Goal: Information Seeking & Learning: Learn about a topic

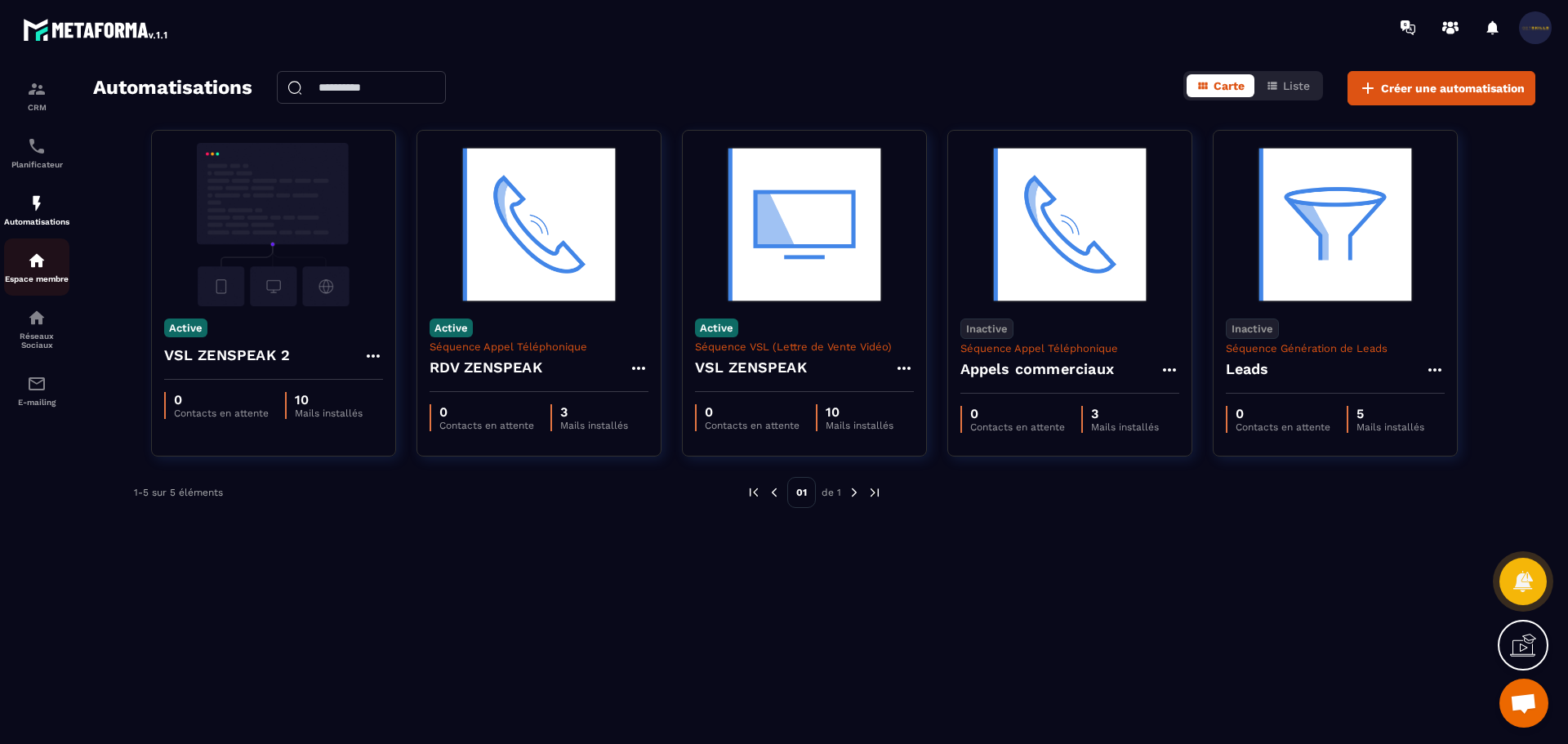
click at [34, 274] on div "Espace membre" at bounding box center [37, 267] width 65 height 33
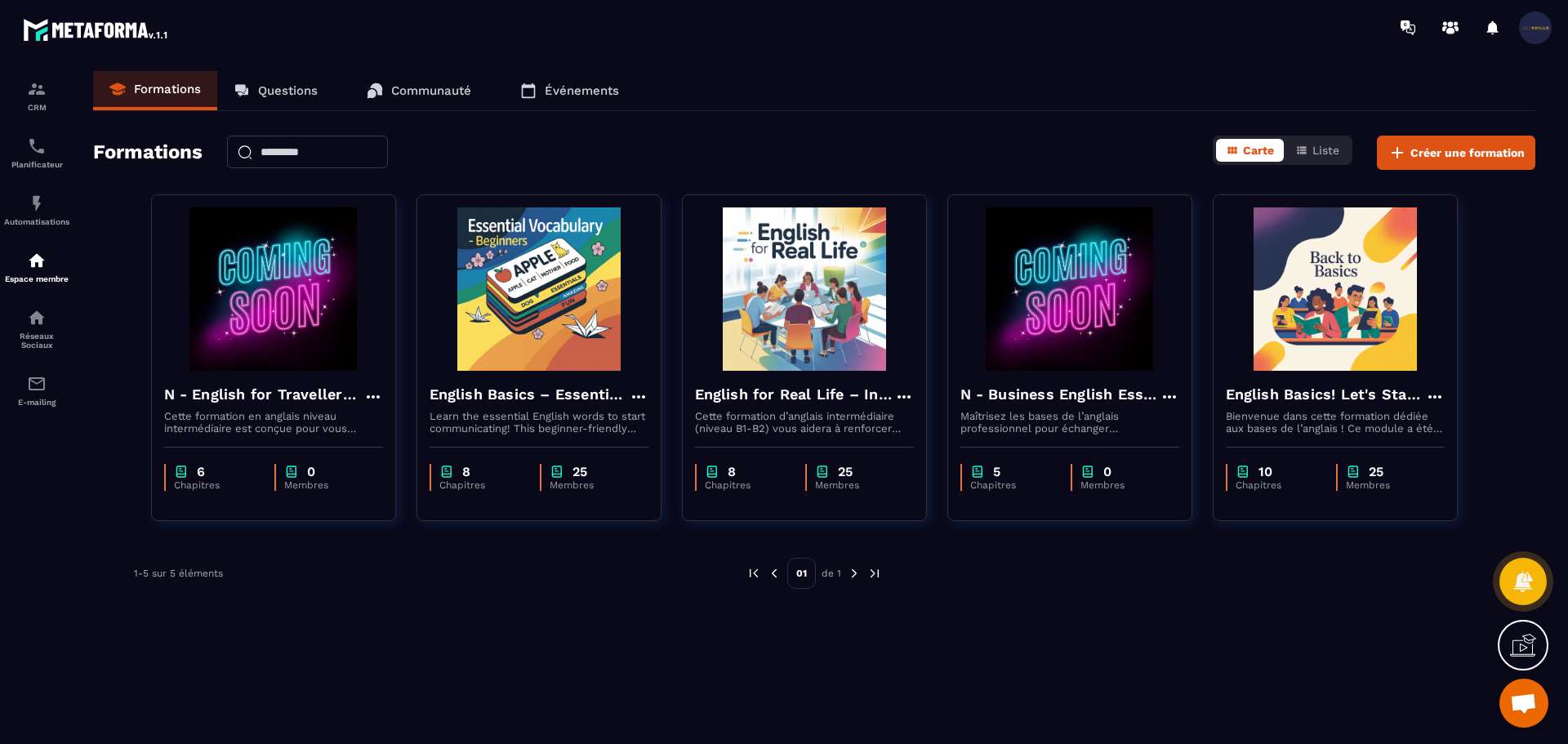
click at [432, 89] on p "Communauté" at bounding box center [431, 90] width 80 height 14
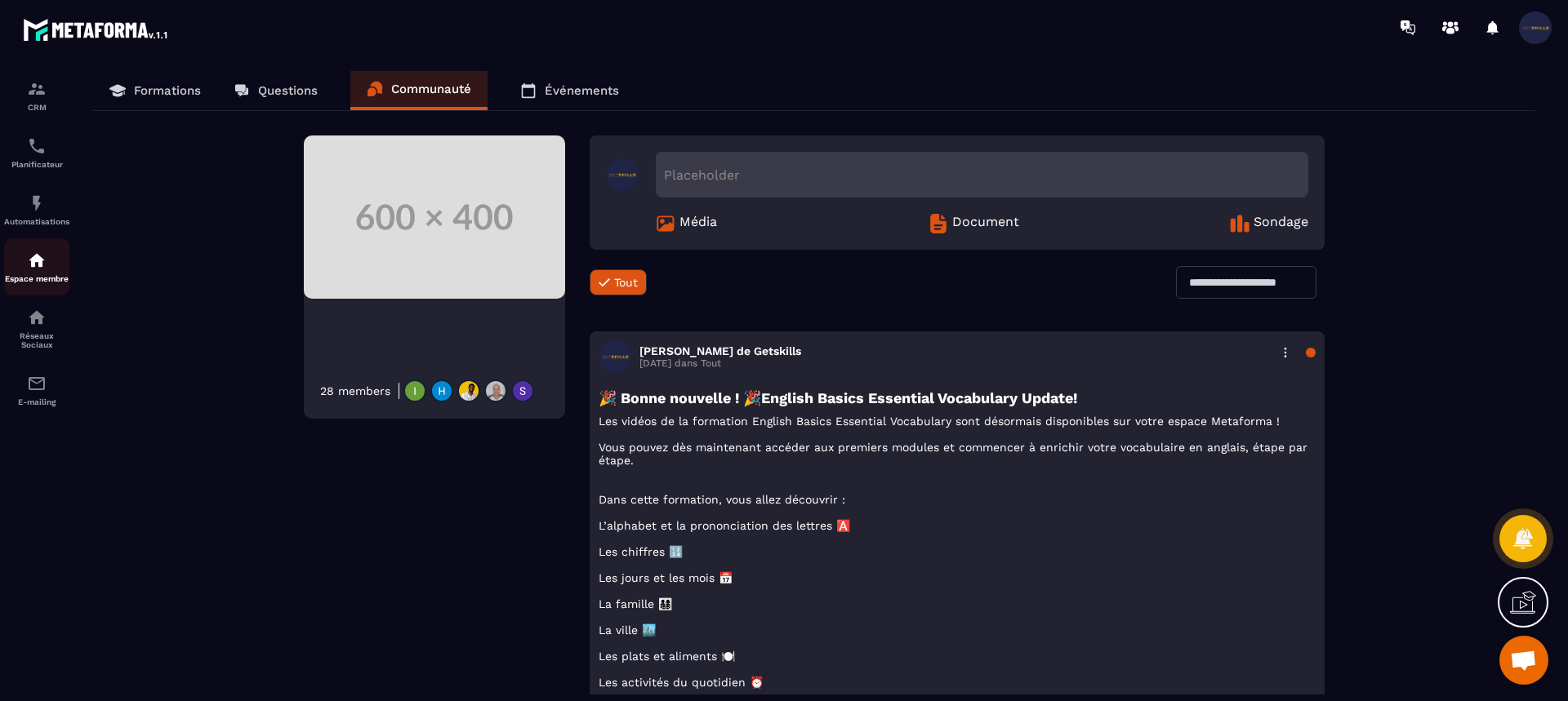
click at [32, 267] on img at bounding box center [37, 260] width 20 height 20
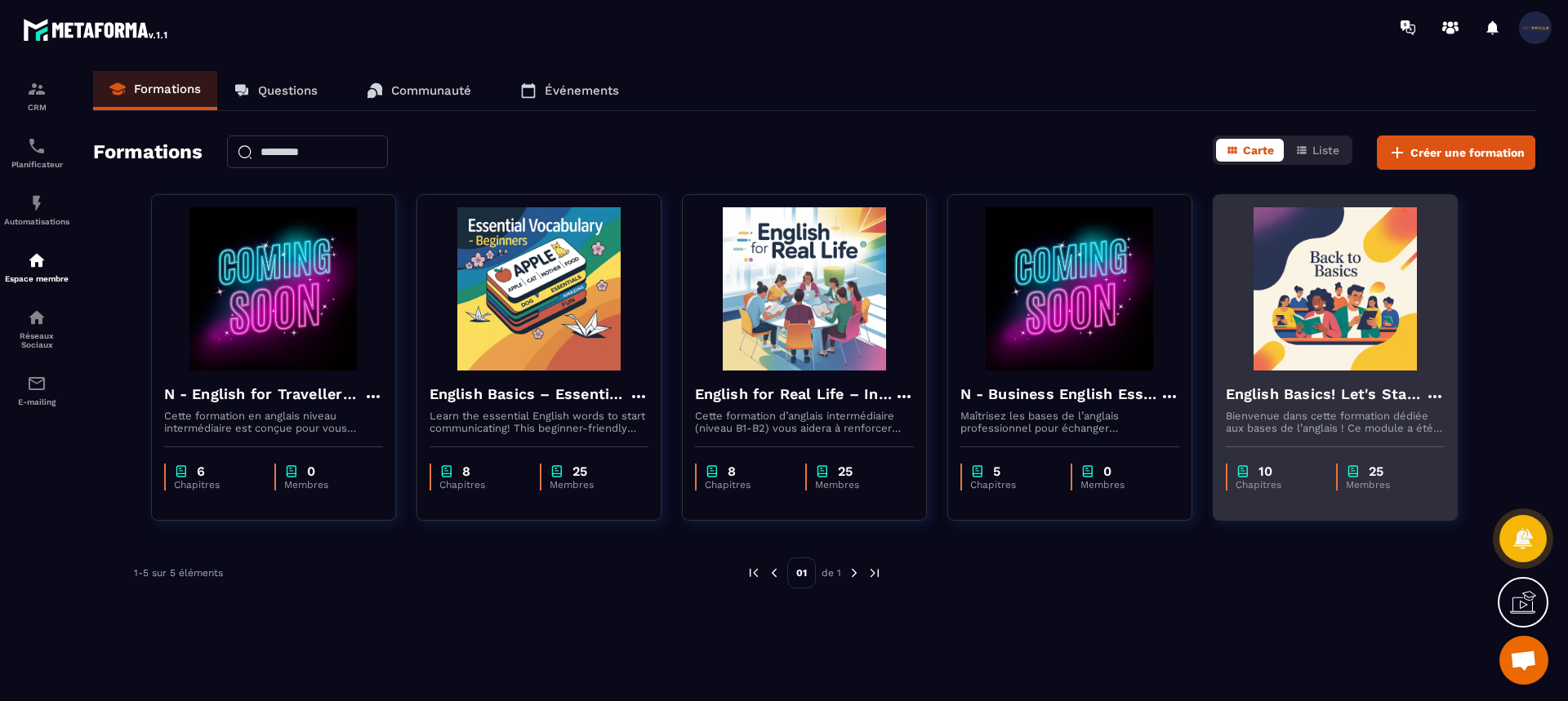
click at [1302, 404] on h4 "English Basics! Let's Start English." at bounding box center [1324, 394] width 199 height 23
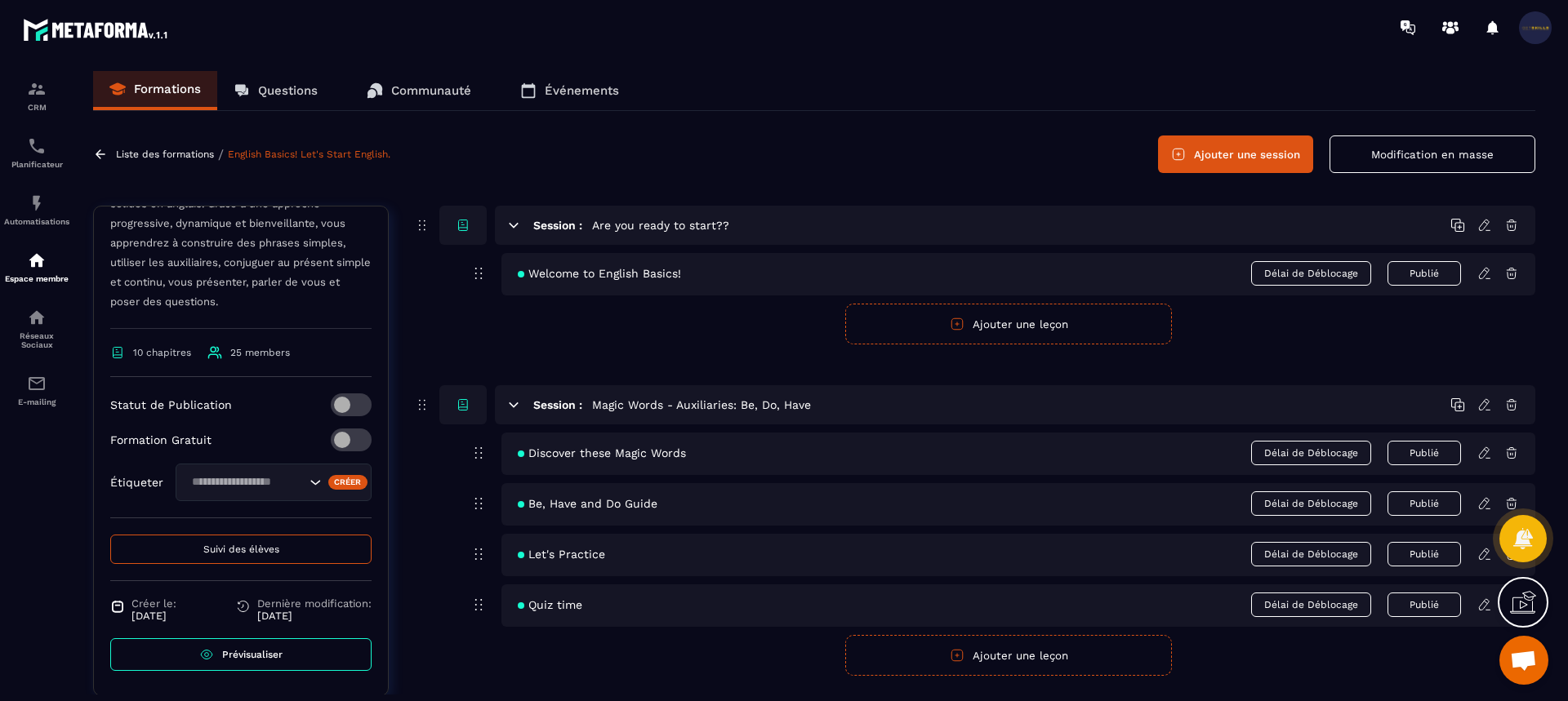
scroll to position [373, 0]
click at [216, 548] on span "Suivi des élèves" at bounding box center [241, 548] width 76 height 12
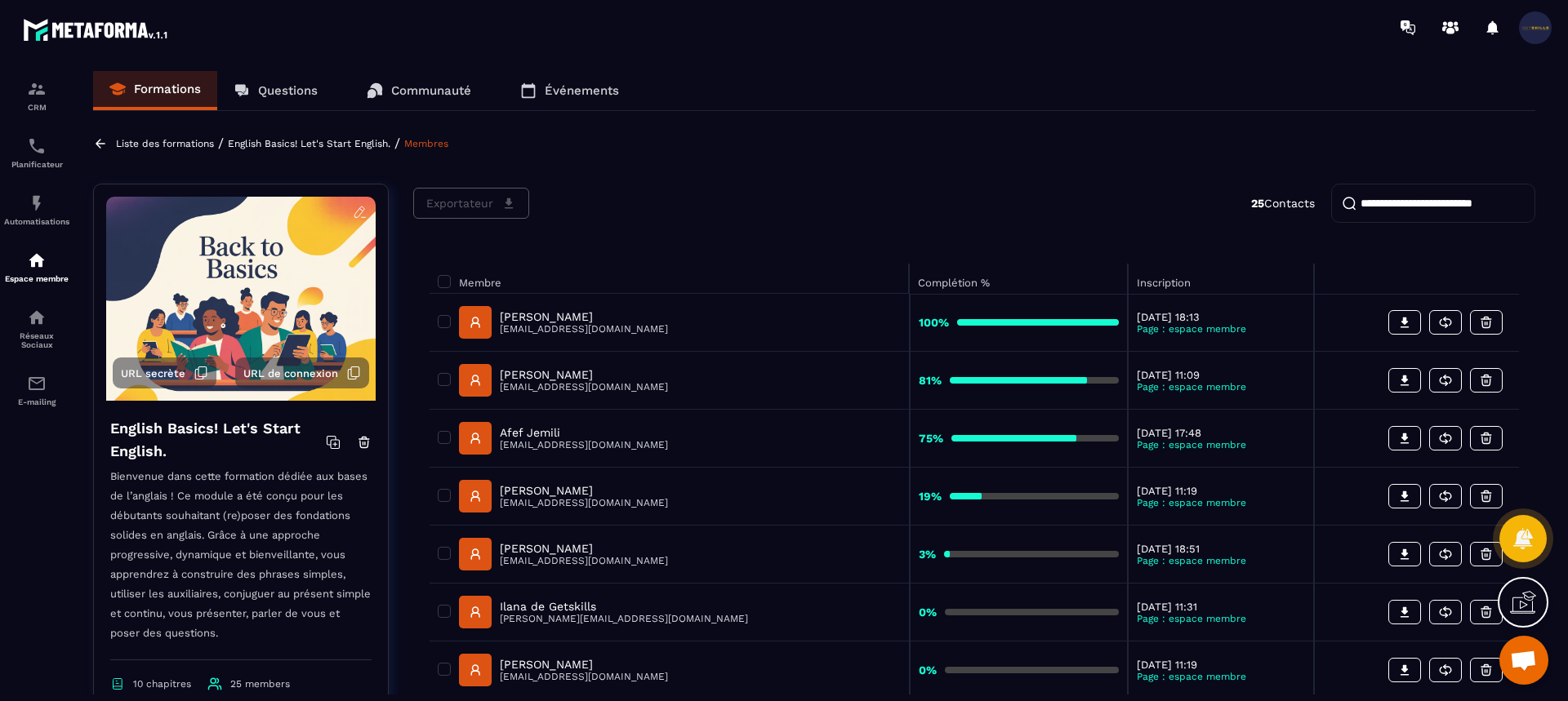
click at [550, 317] on p "[PERSON_NAME]" at bounding box center [584, 317] width 168 height 13
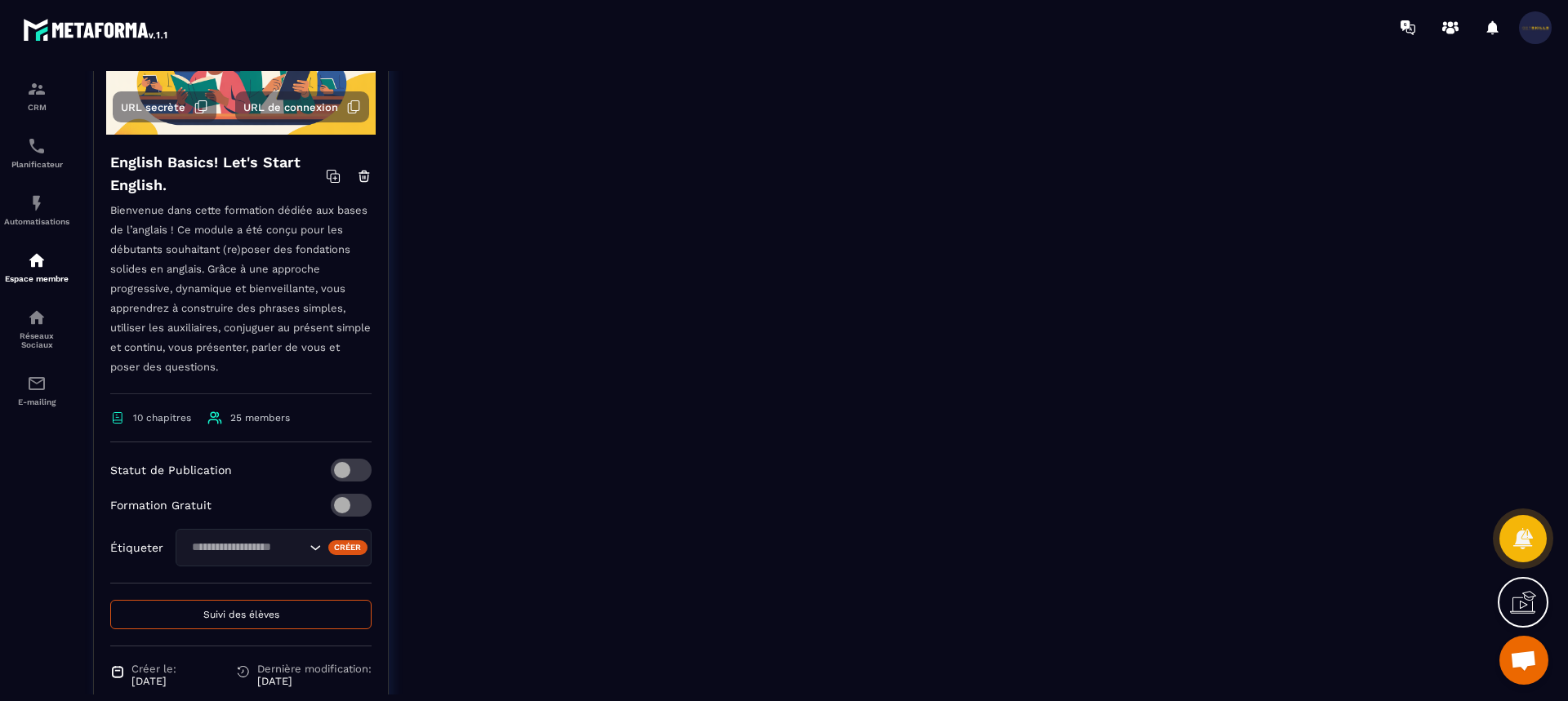
scroll to position [374, 0]
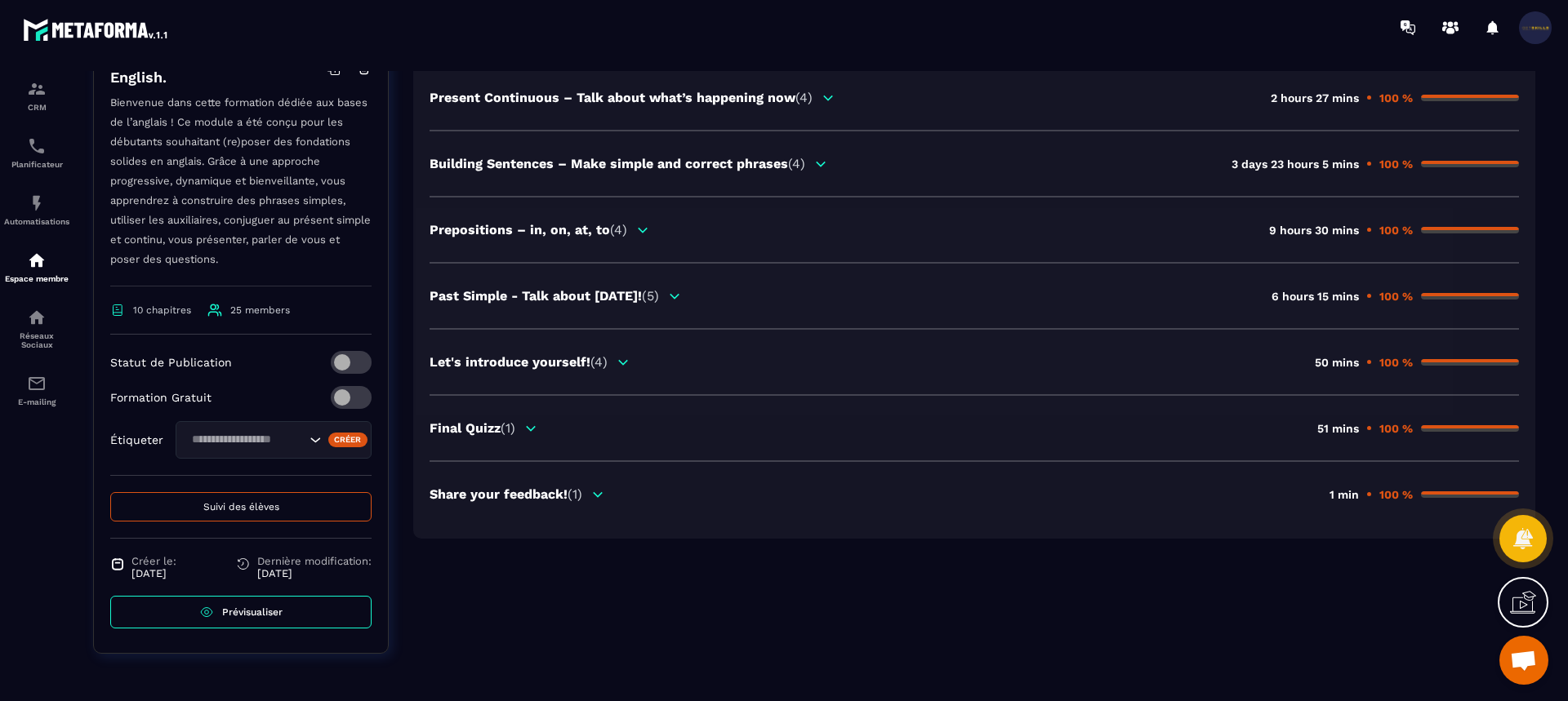
click at [590, 494] on div "Share your feedback! (1)" at bounding box center [517, 493] width 176 height 15
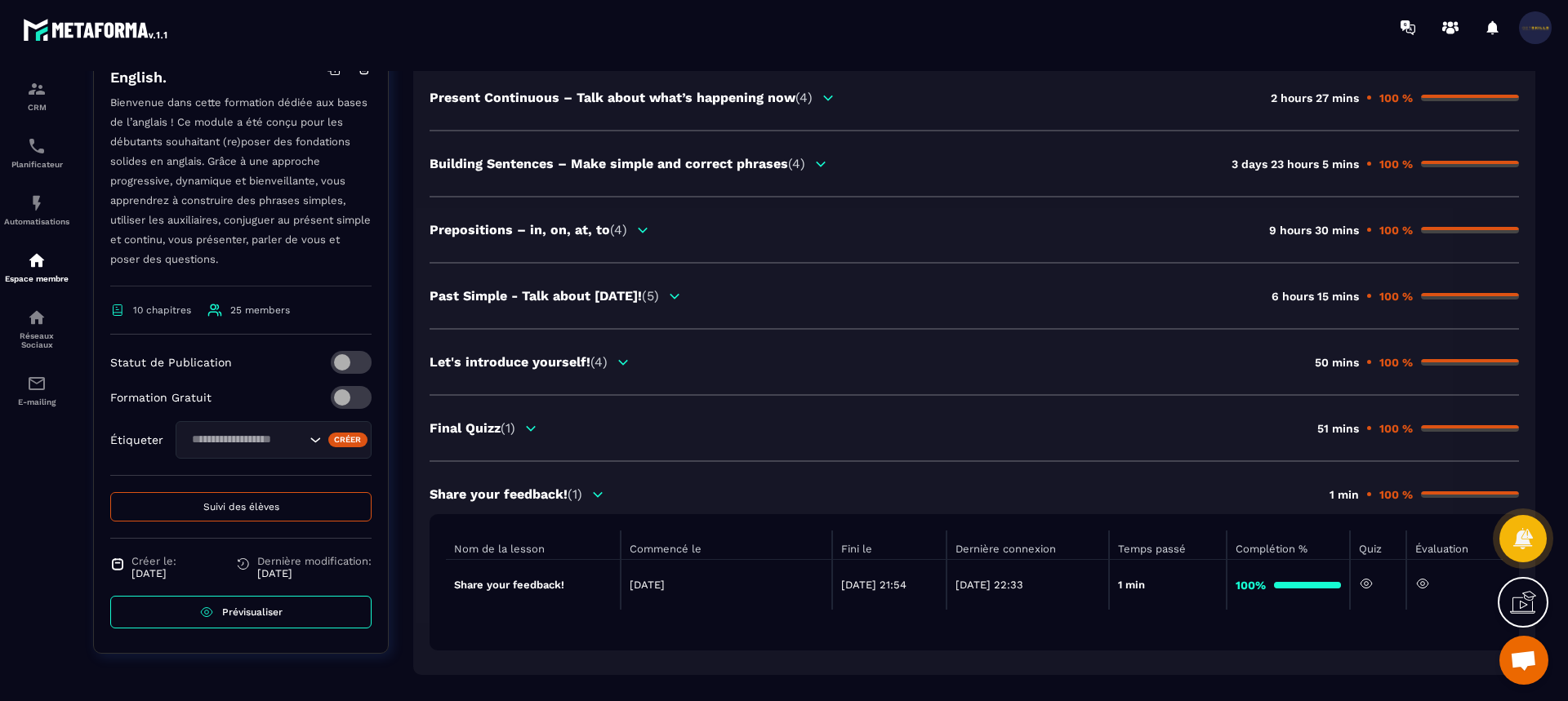
click at [1420, 585] on icon at bounding box center [1423, 584] width 12 height 9
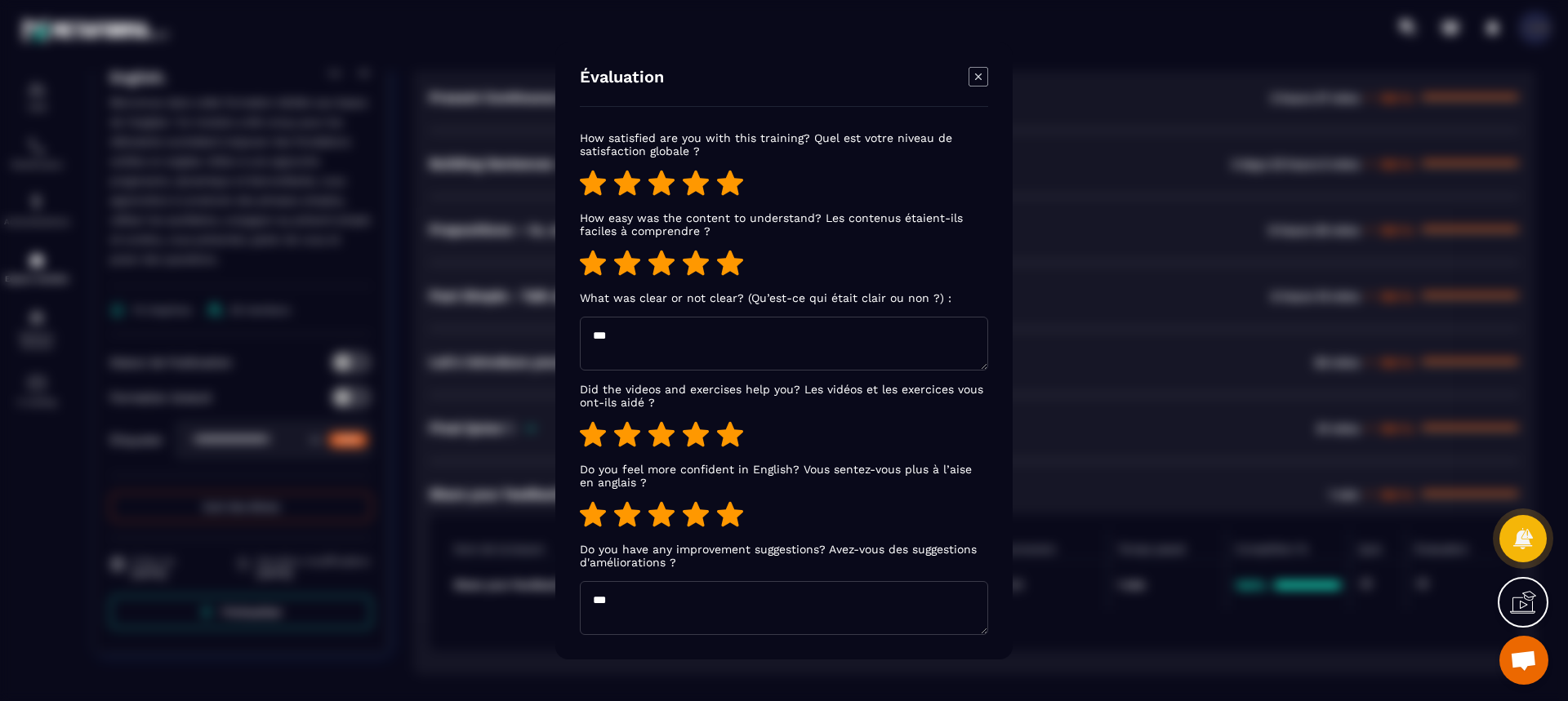
click at [978, 74] on icon "Modal window" at bounding box center [978, 77] width 20 height 20
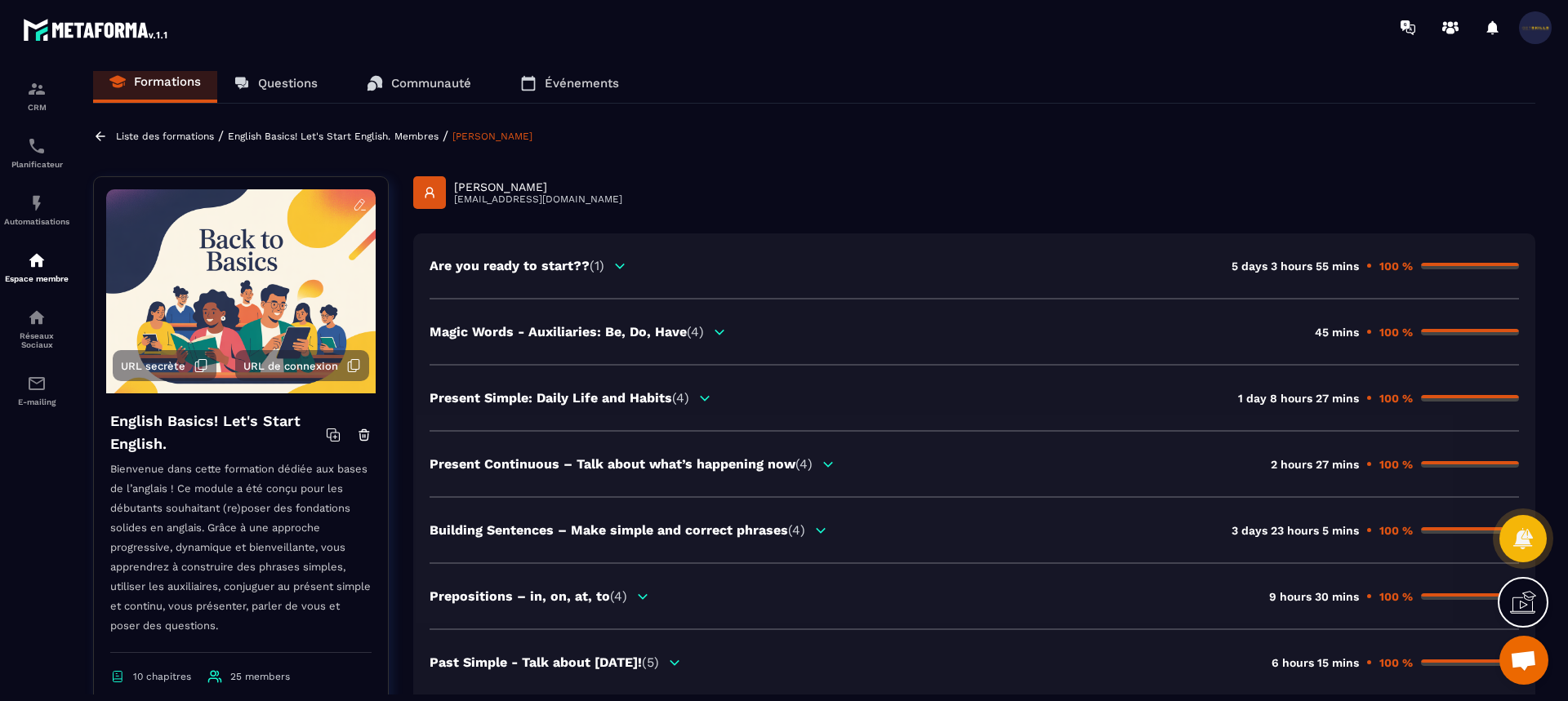
scroll to position [0, 0]
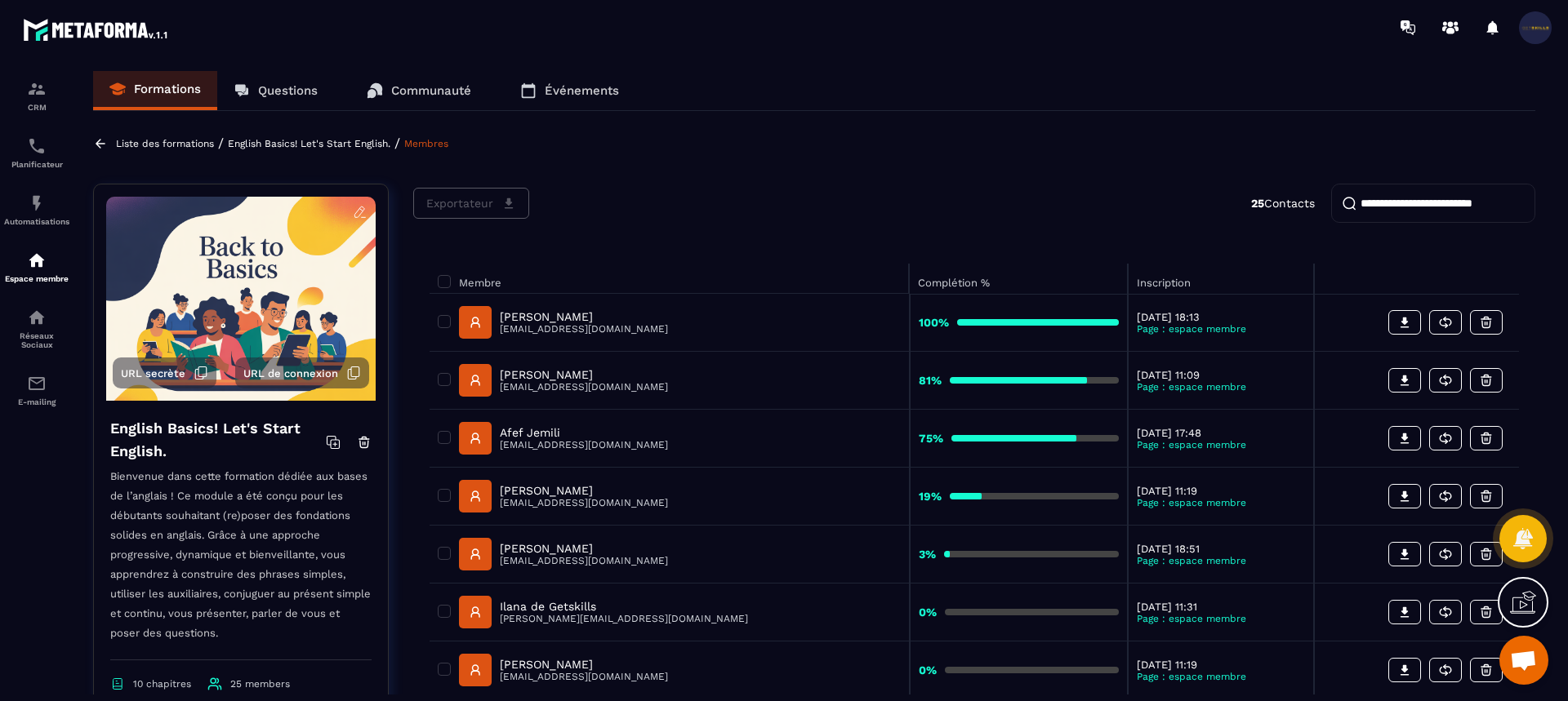
click at [1522, 653] on span "Ouvrir le chat" at bounding box center [1523, 662] width 27 height 23
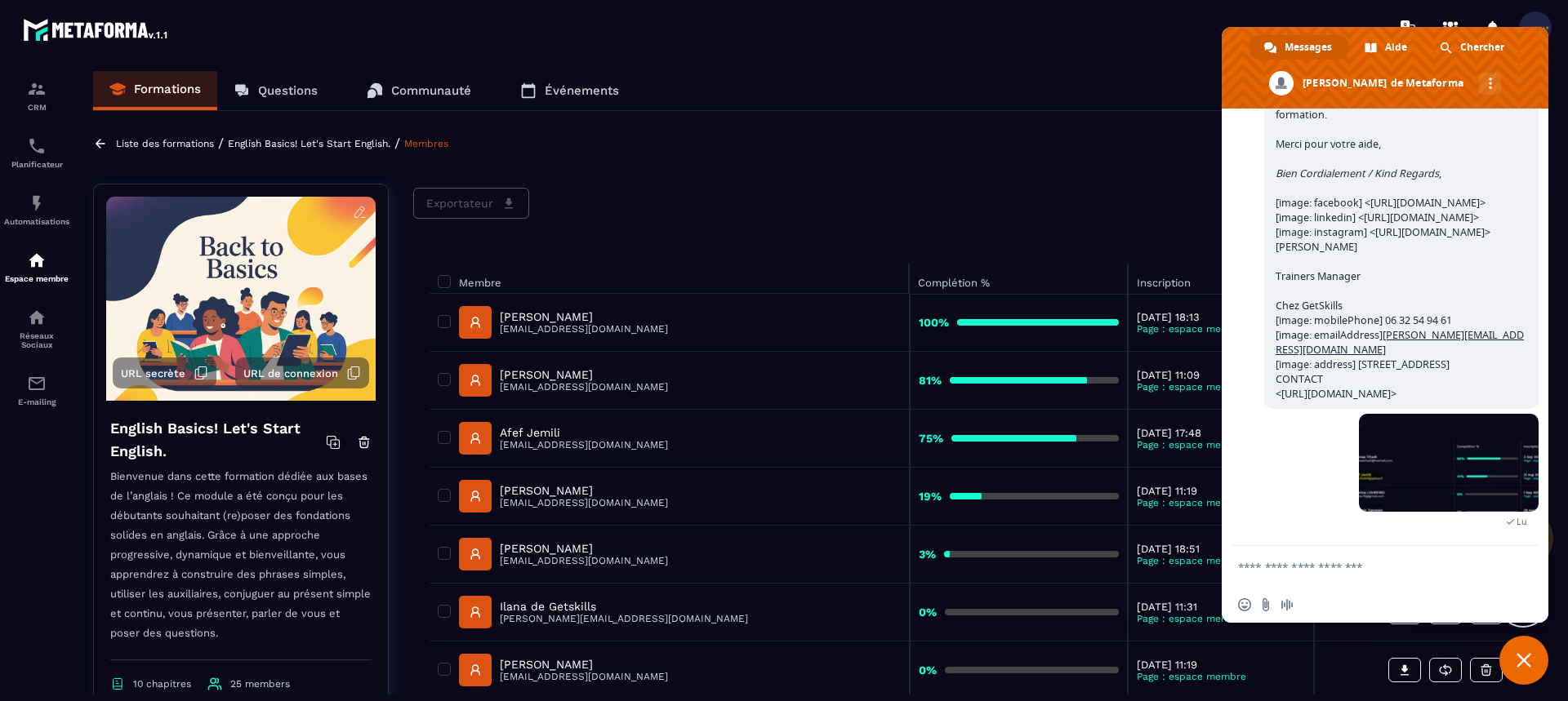
click at [195, 144] on p "Liste des formations" at bounding box center [165, 144] width 98 height 12
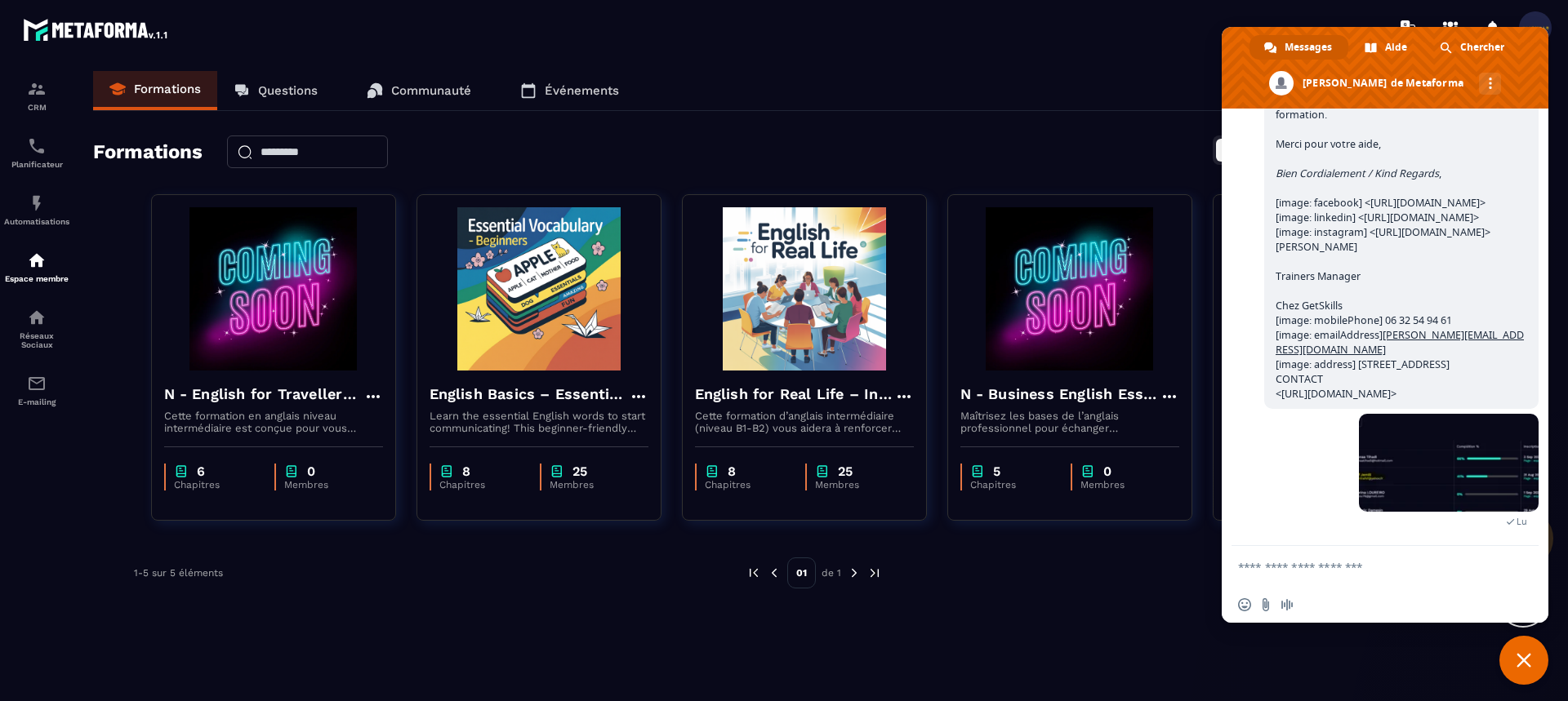
click at [1520, 645] on span "Fermer le chat" at bounding box center [1523, 660] width 49 height 49
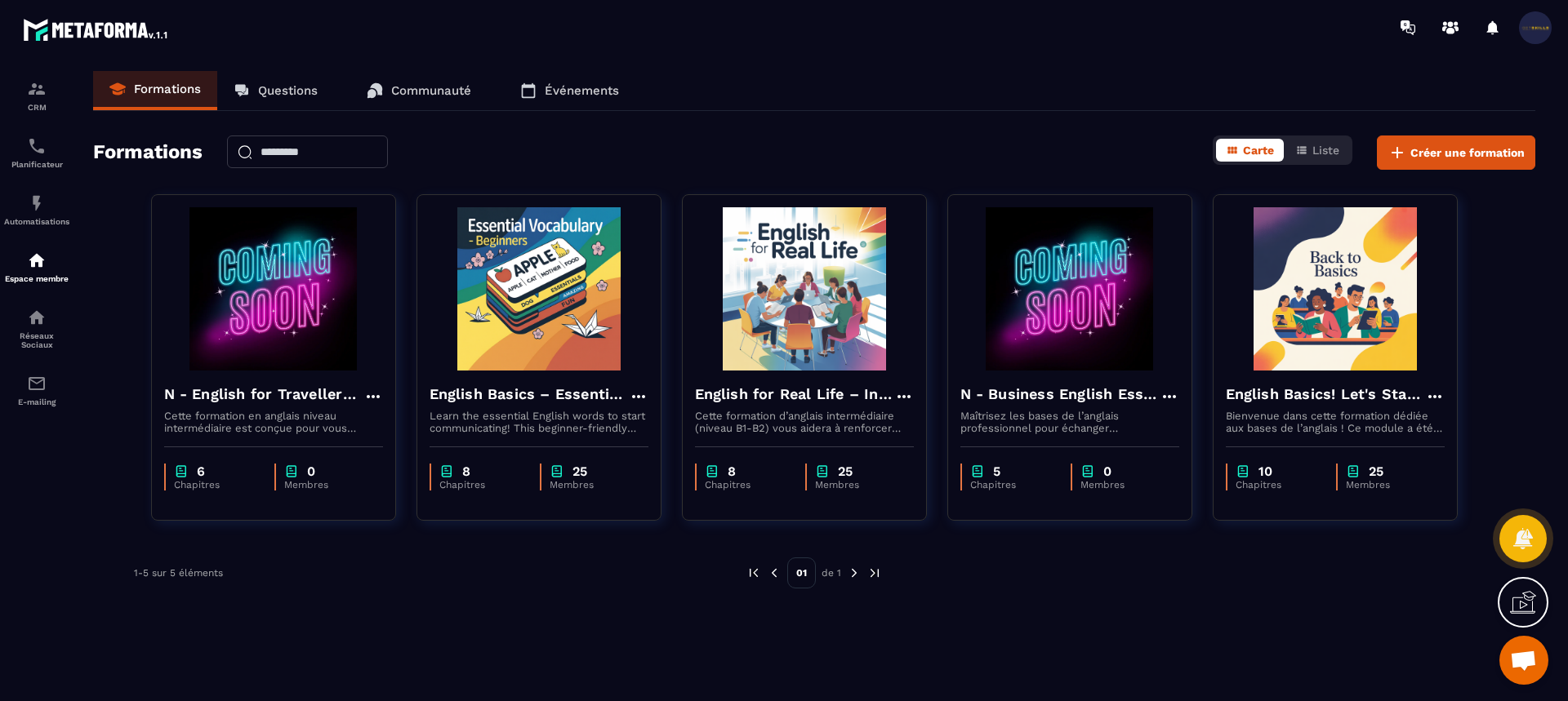
click at [402, 95] on p "Communauté" at bounding box center [431, 90] width 80 height 14
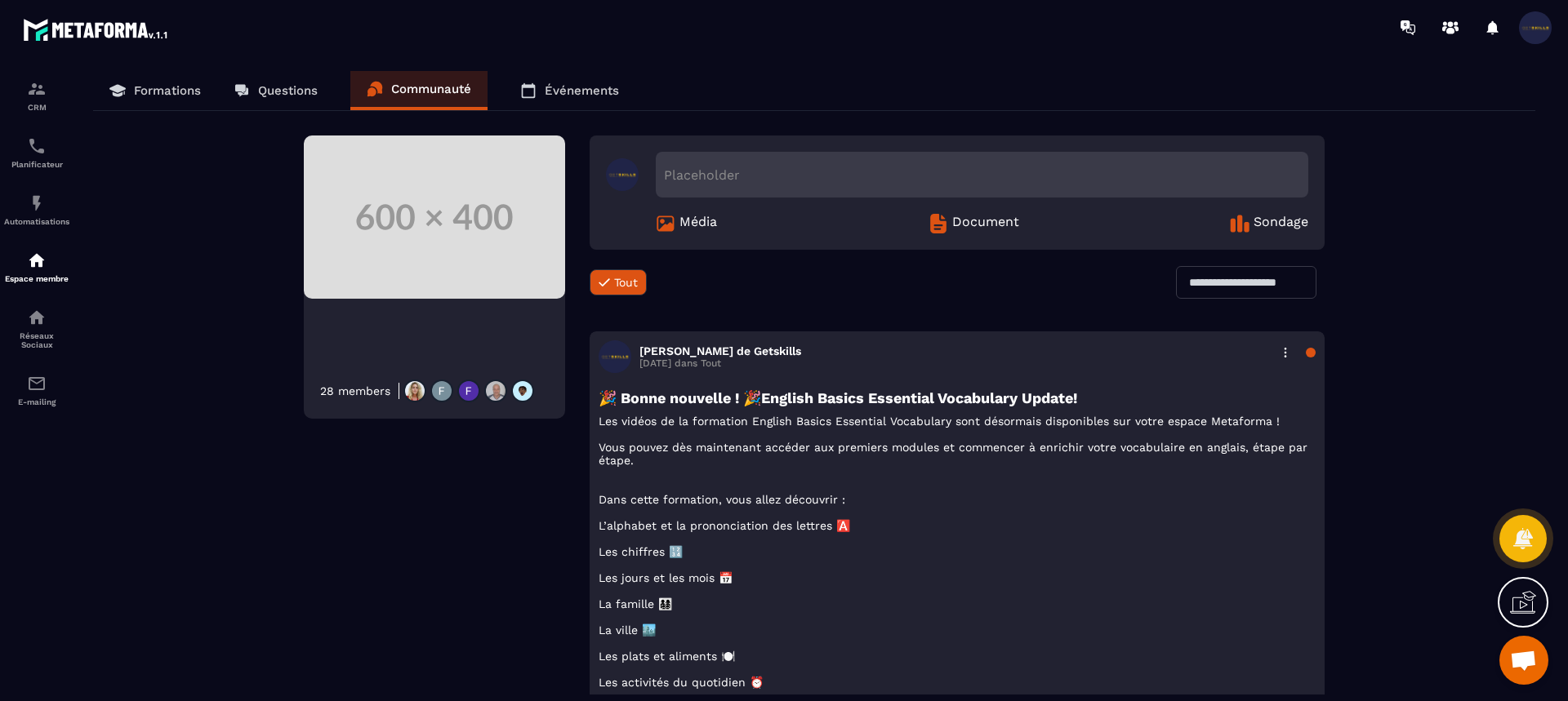
click at [145, 78] on link "Formations" at bounding box center [154, 91] width 124 height 39
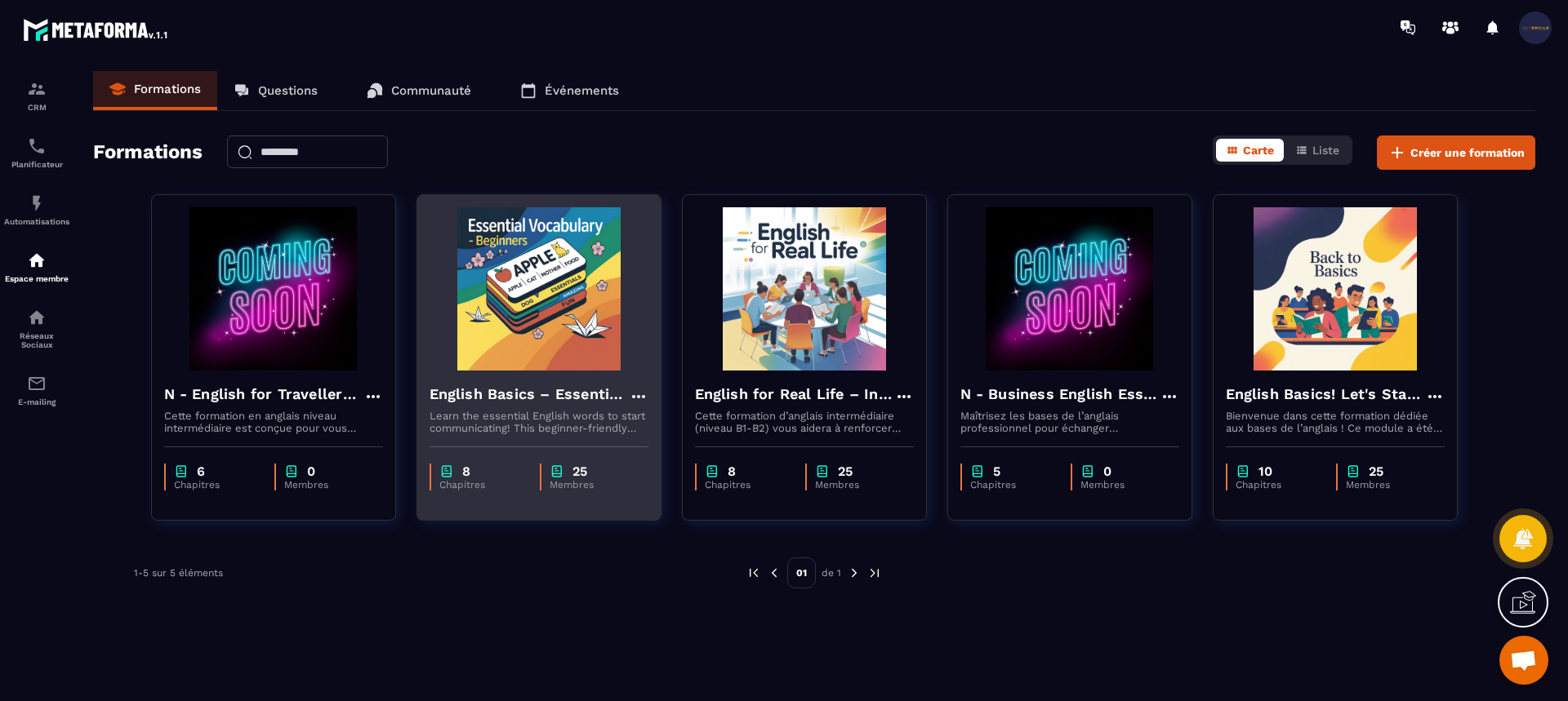
click at [545, 379] on div "English Basics – Essential Vocabulary for Beginners Learn the essential English…" at bounding box center [539, 401] width 244 height 63
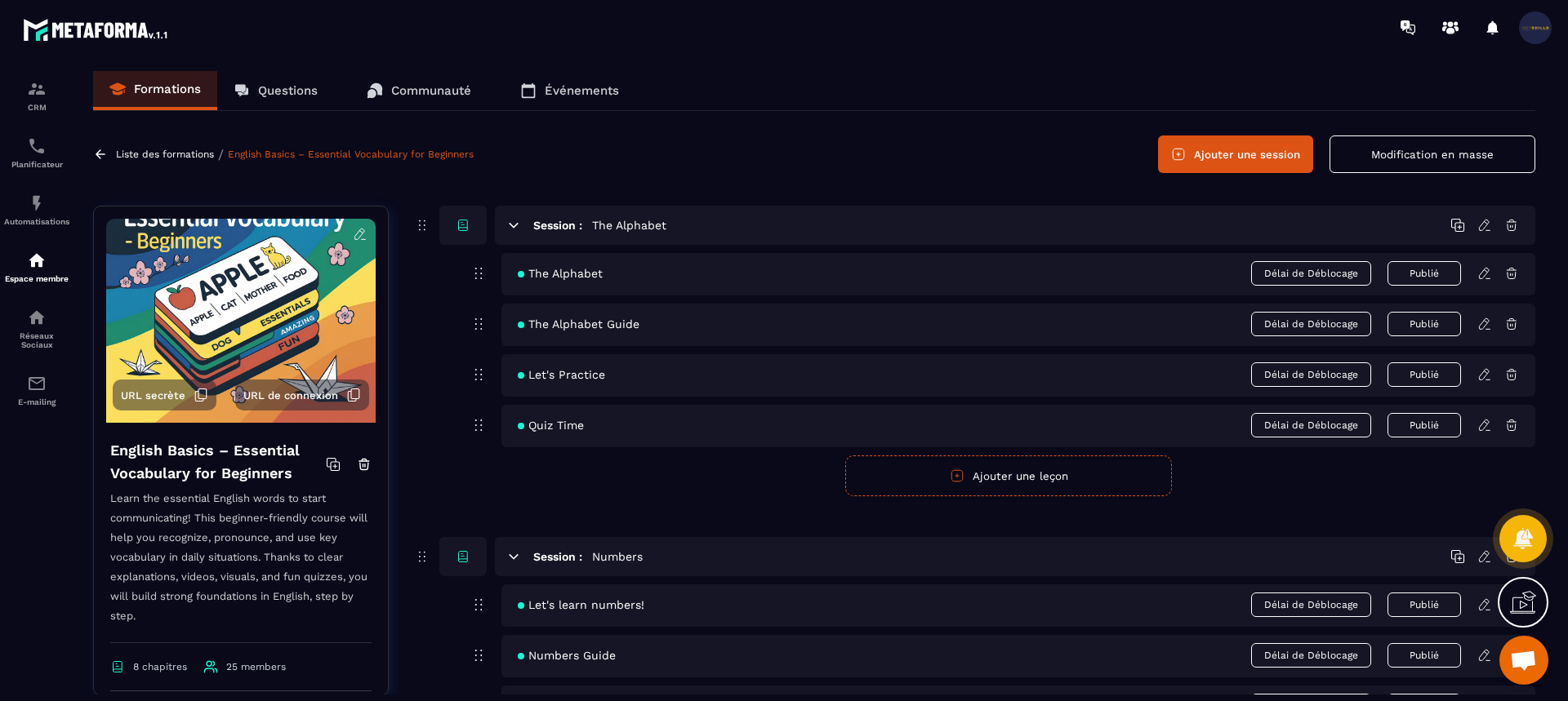
click at [169, 151] on p "Liste des formations" at bounding box center [165, 154] width 98 height 12
